Goal: Check status: Check status

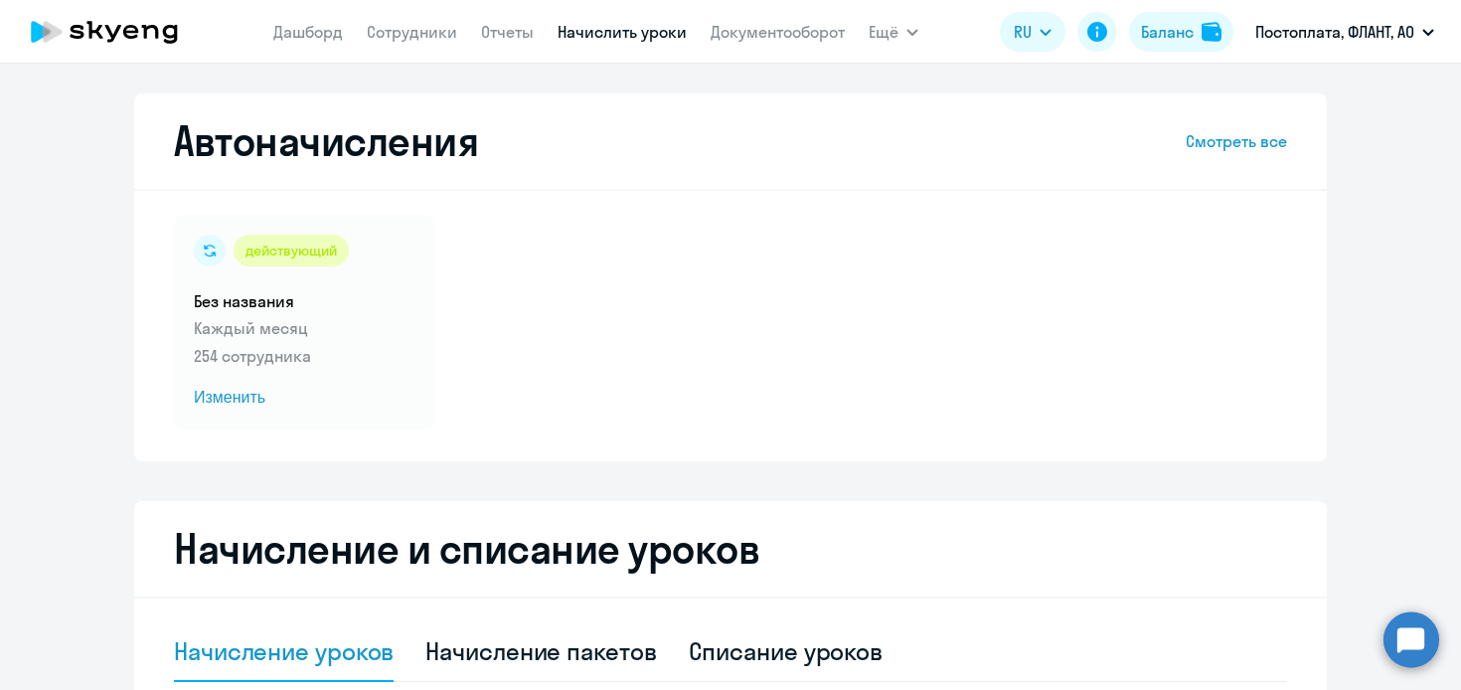
select select "10"
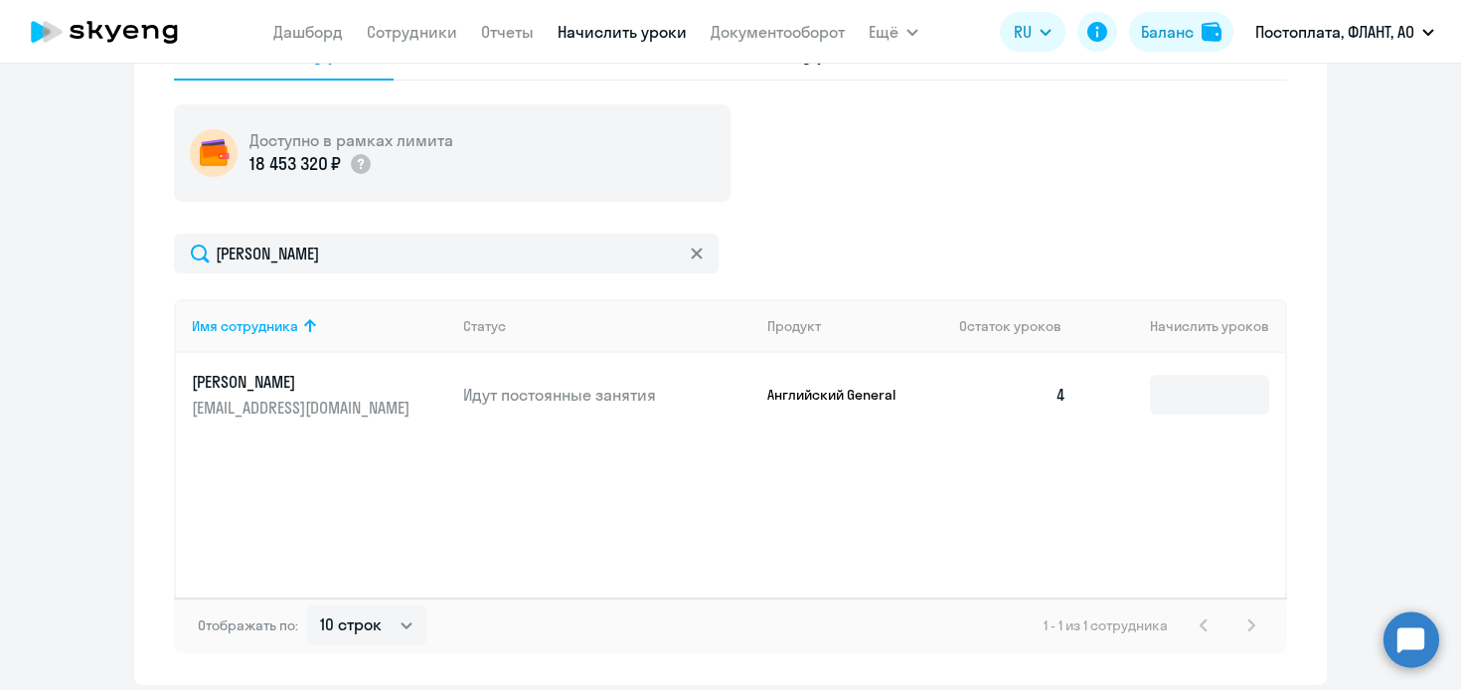
drag, startPoint x: 406, startPoint y: 254, endPoint x: 0, endPoint y: 267, distance: 405.8
click at [0, 269] on ng-component "Автоначисления Смотреть все действующий Без названия Каждый месяц 254 сотрудник…" at bounding box center [730, 88] width 1461 height 1193
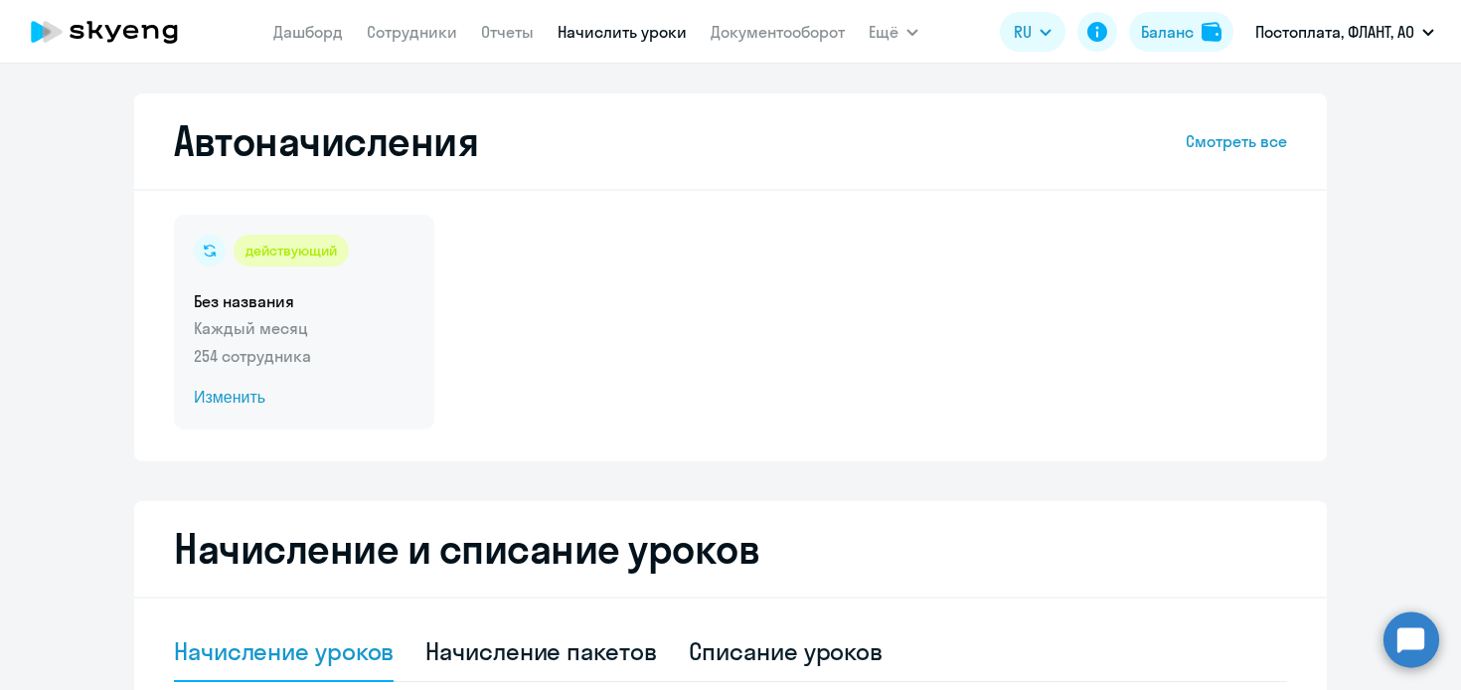
type input "[PERSON_NAME]"
click at [241, 390] on span "Изменить" at bounding box center [304, 398] width 221 height 24
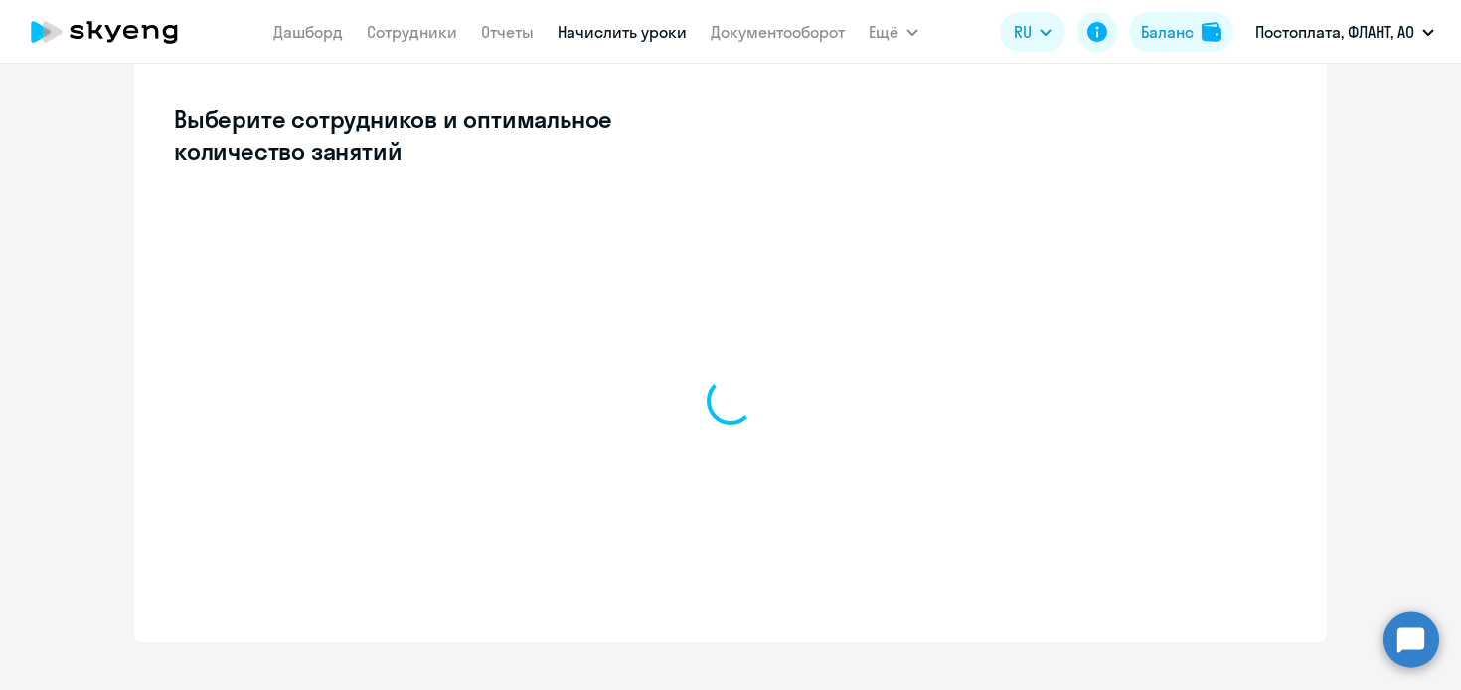
scroll to position [567, 0]
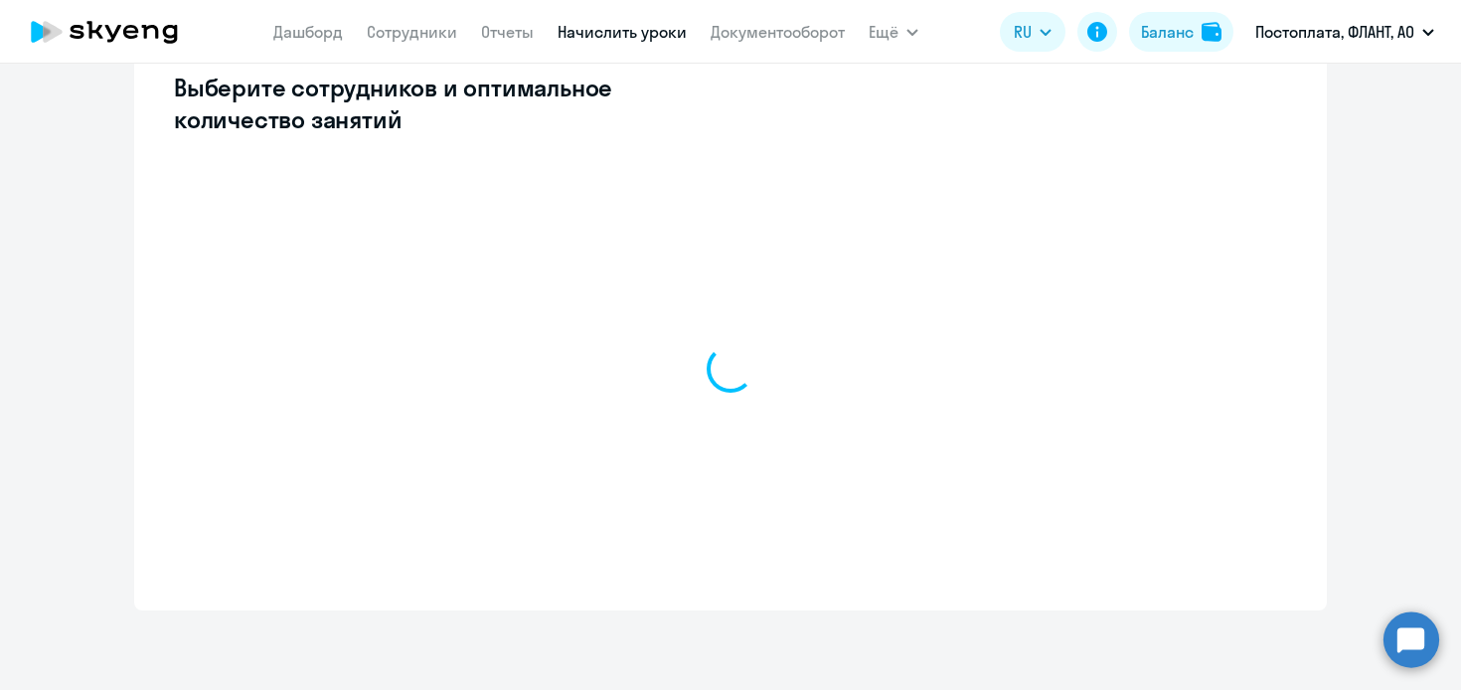
select select "10"
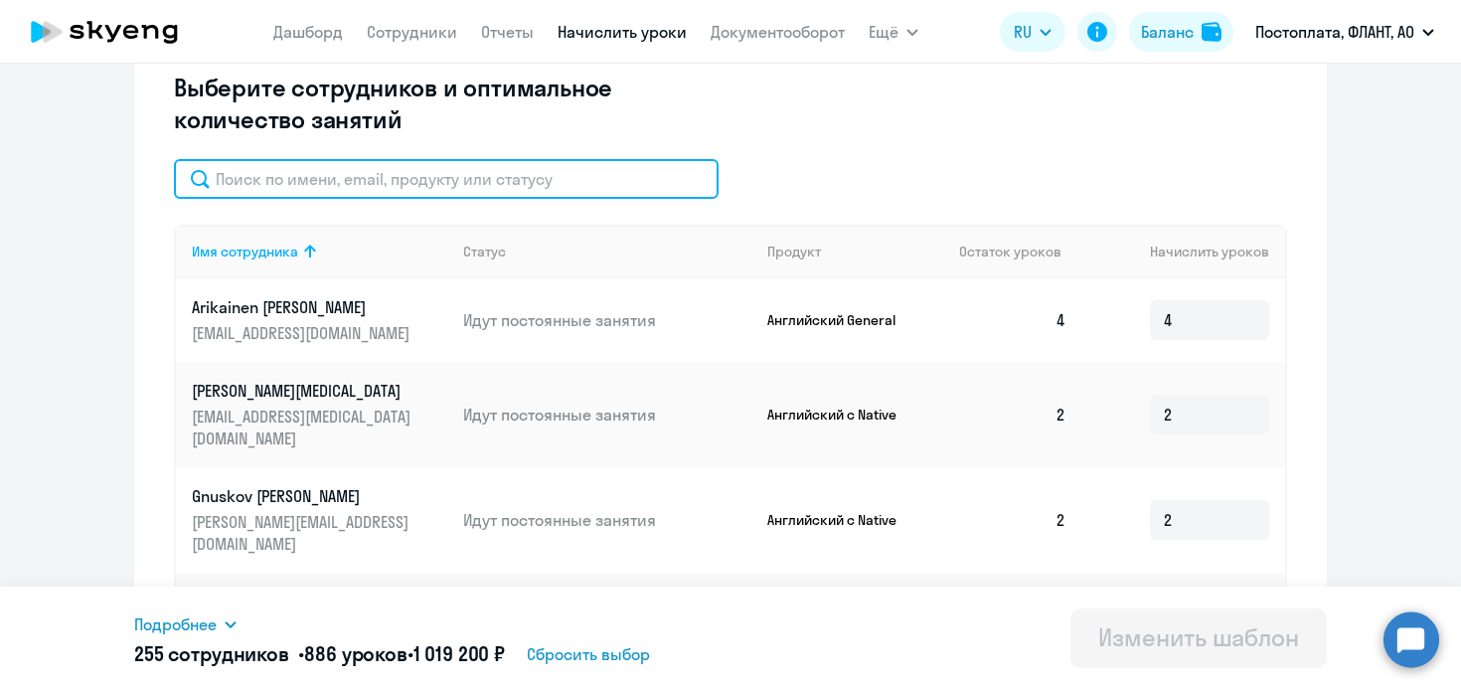
click at [393, 188] on input "text" at bounding box center [446, 179] width 545 height 40
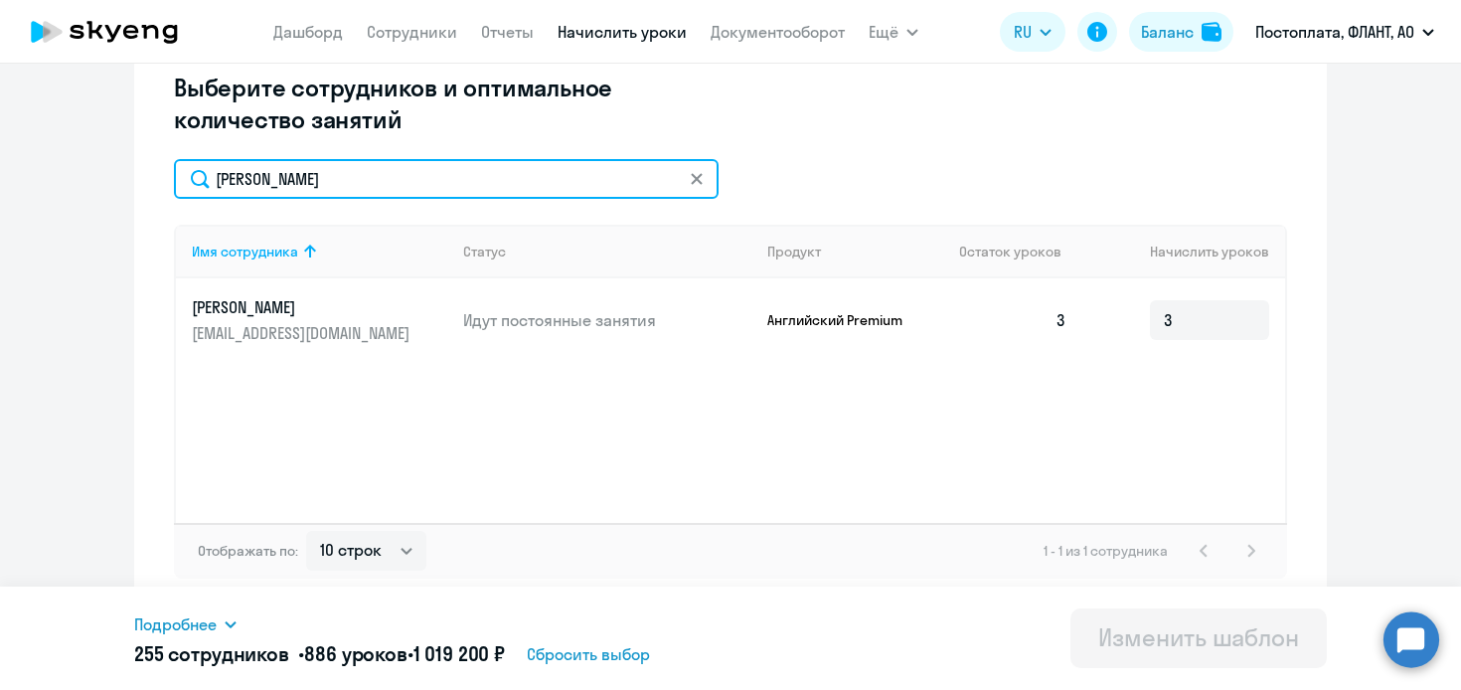
type input "[PERSON_NAME]"
